Goal: Share content

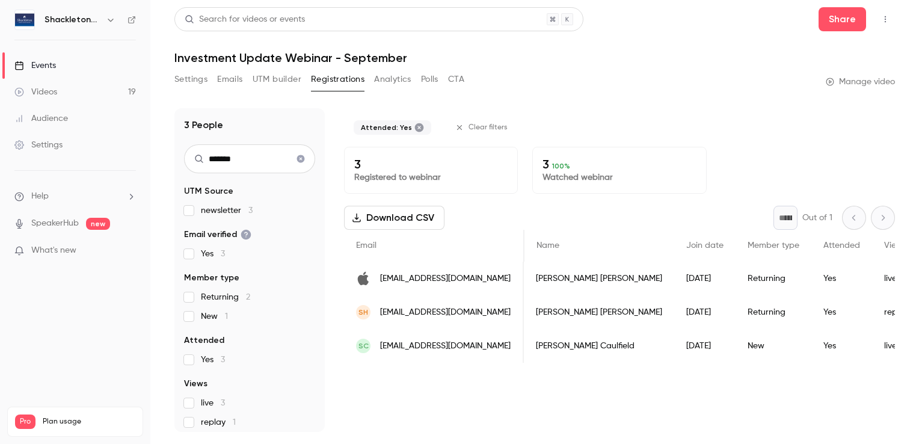
scroll to position [0, 214]
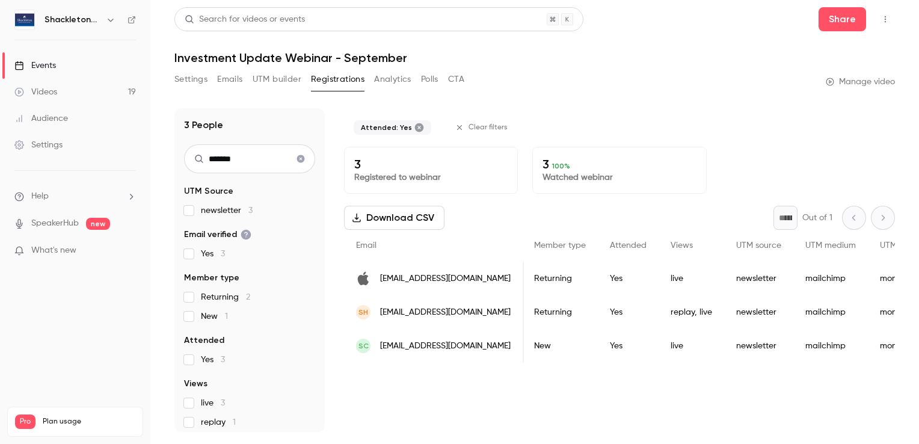
click at [123, 306] on nav "Shackleton Webinars Events Videos 19 Audience Settings Help SpeakerHub new What…" at bounding box center [75, 222] width 150 height 444
click at [232, 81] on button "Emails" at bounding box center [229, 79] width 25 height 19
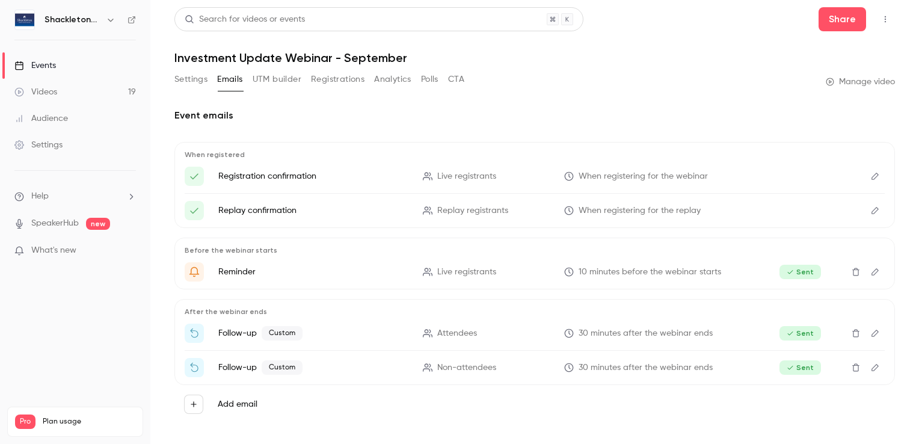
scroll to position [10, 0]
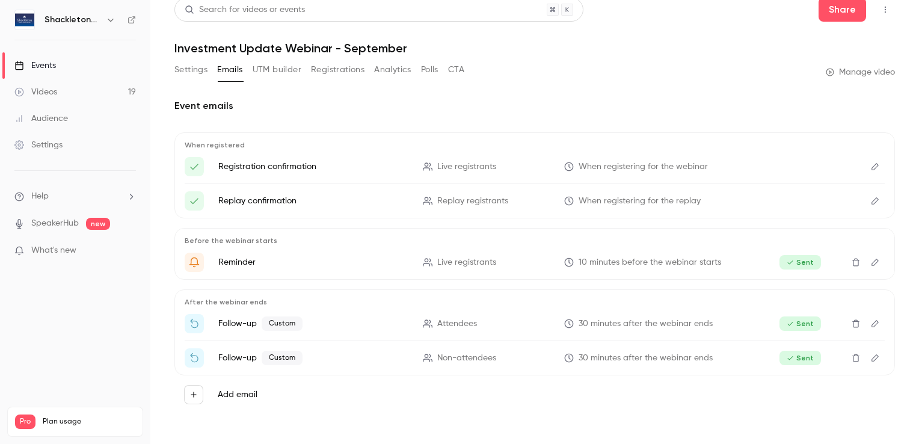
click at [389, 70] on button "Analytics" at bounding box center [392, 69] width 37 height 19
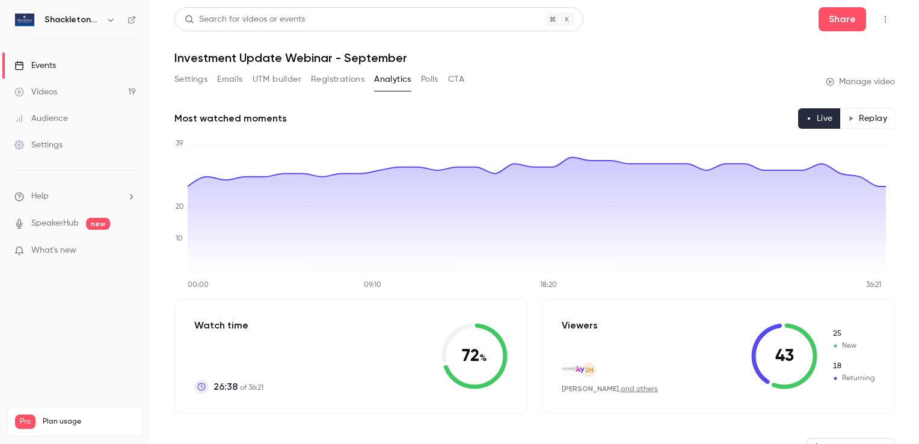
click at [869, 85] on link "Manage video" at bounding box center [860, 82] width 69 height 12
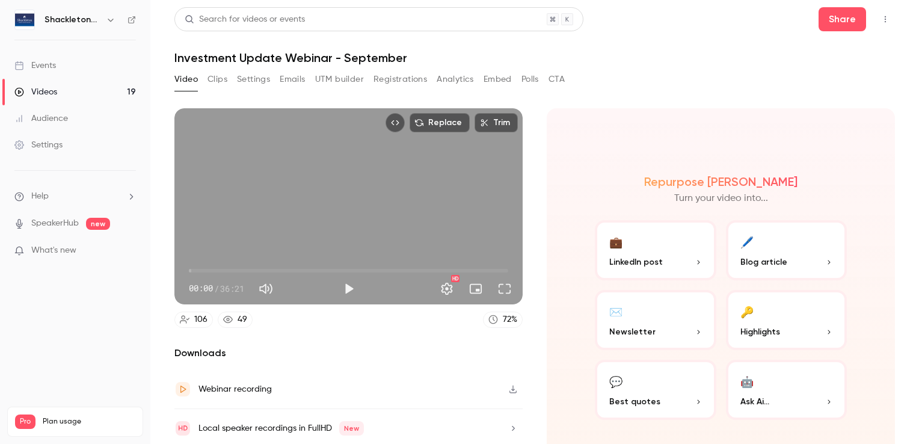
scroll to position [39, 0]
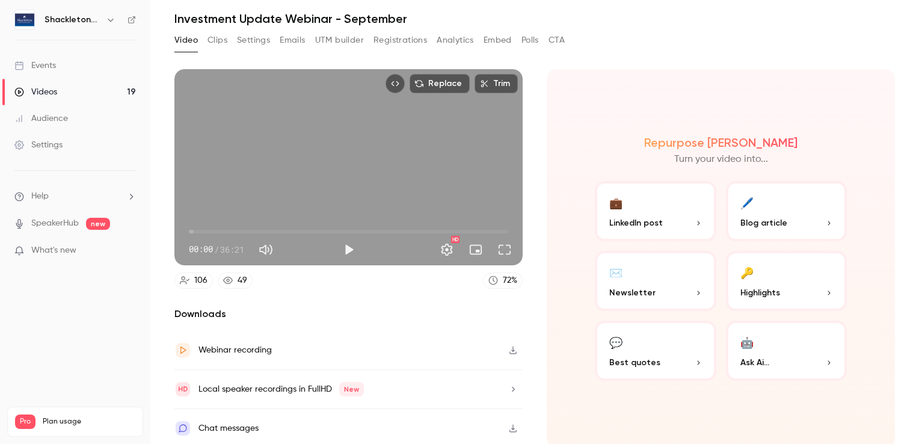
click at [510, 348] on icon "button" at bounding box center [513, 350] width 10 height 8
click at [644, 351] on button "💬 Best quotes" at bounding box center [656, 351] width 122 height 60
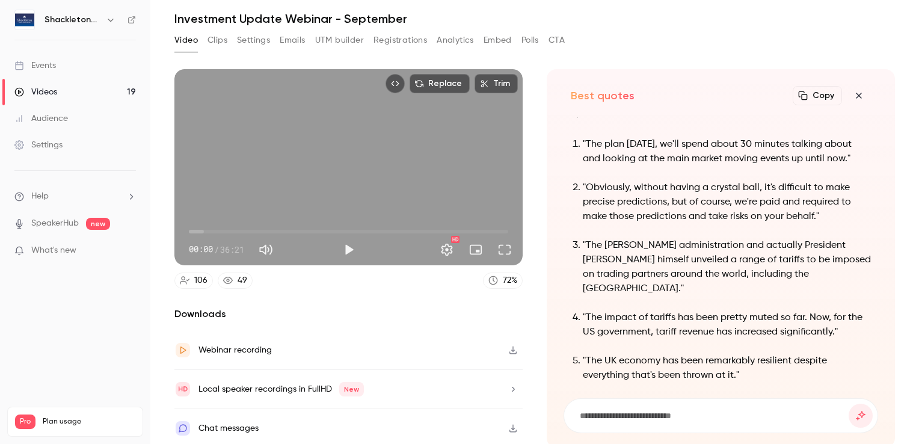
scroll to position [0, 0]
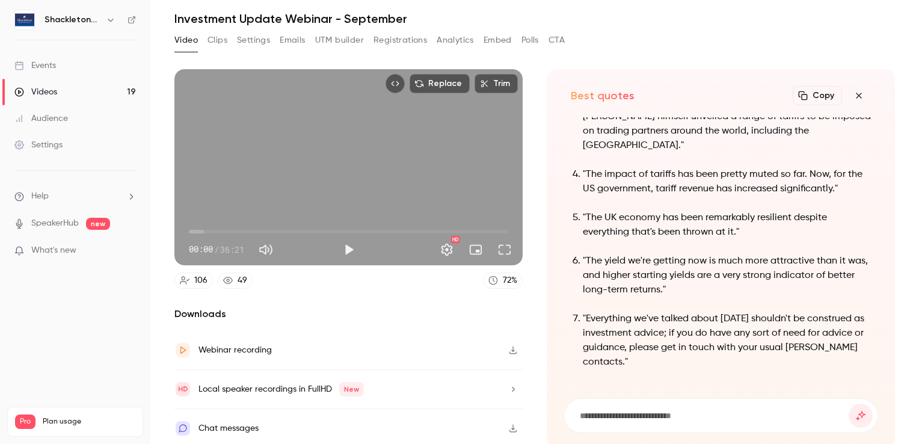
click at [811, 91] on button "Copy" at bounding box center [817, 95] width 49 height 19
click at [779, 47] on div "Video Clips Settings Emails UTM builder Registrations Analytics Embed Polls CTA" at bounding box center [535, 43] width 721 height 24
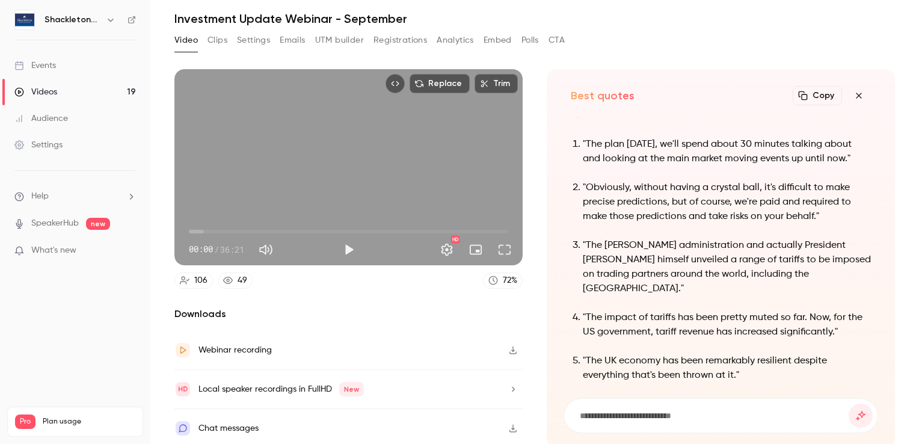
click at [852, 93] on icon "button" at bounding box center [859, 96] width 14 height 10
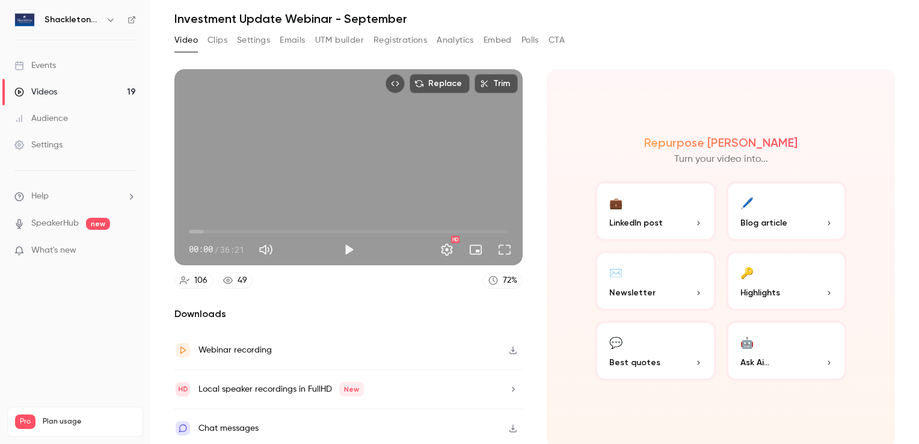
click at [641, 218] on span "LinkedIn post" at bounding box center [637, 223] width 54 height 13
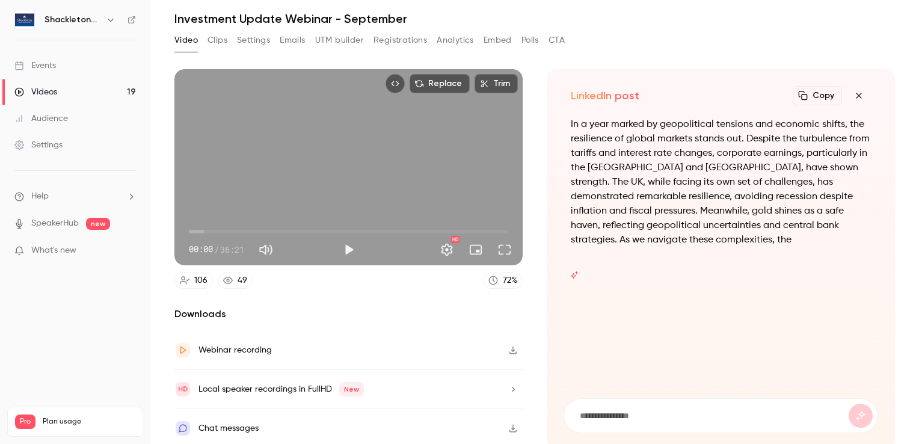
click at [856, 96] on icon "button" at bounding box center [858, 95] width 5 height 5
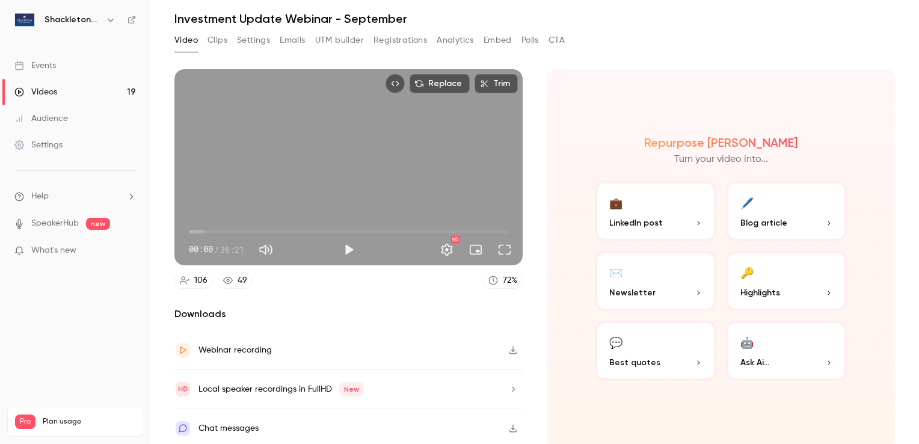
click at [783, 282] on button "🔑 Highlights" at bounding box center [787, 281] width 122 height 60
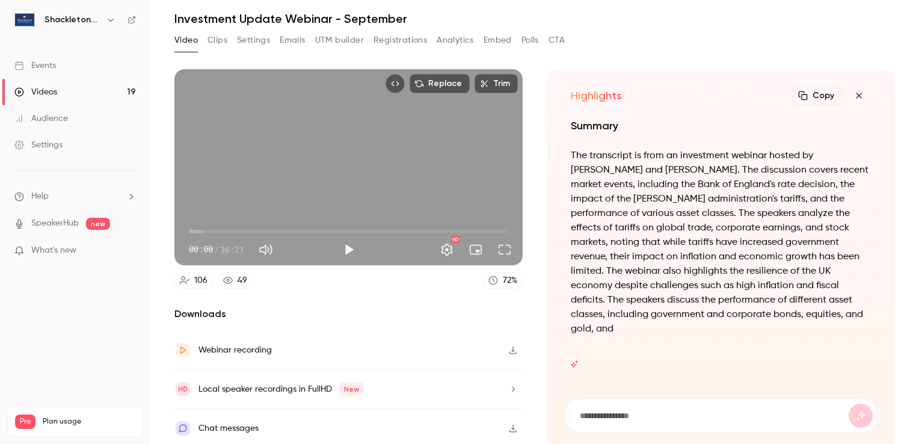
scroll to position [0, 0]
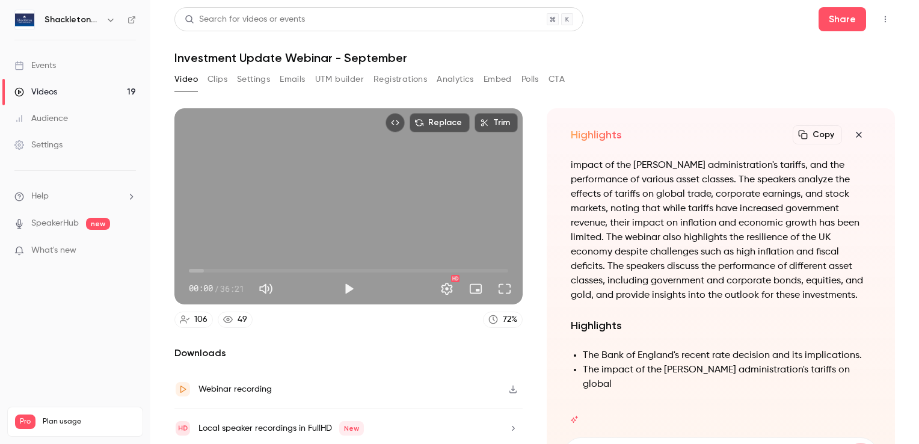
click at [41, 94] on div "Videos" at bounding box center [35, 92] width 43 height 12
